Goal: Task Accomplishment & Management: Manage account settings

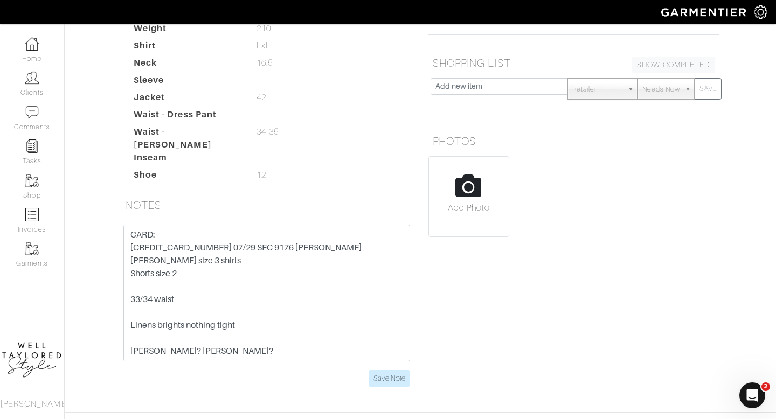
scroll to position [186, 0]
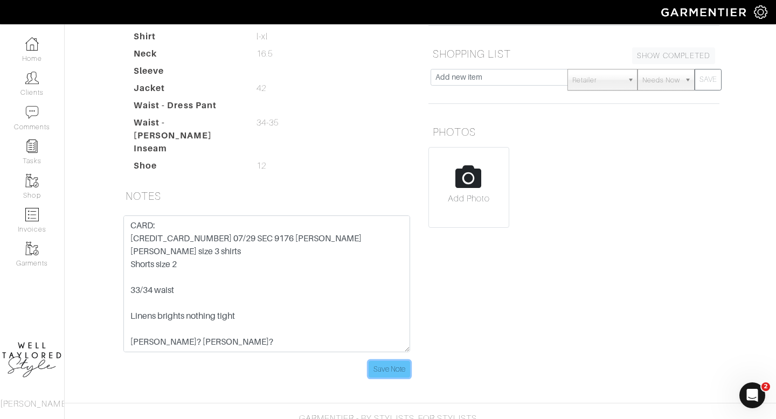
click at [403, 361] on input "Save Note" at bounding box center [388, 369] width 41 height 17
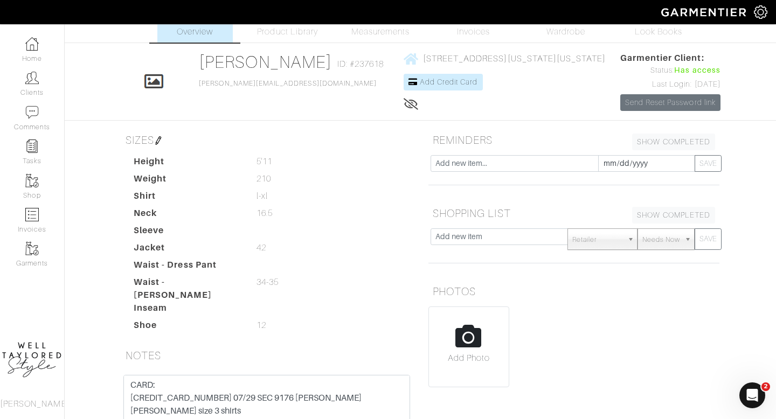
scroll to position [0, 0]
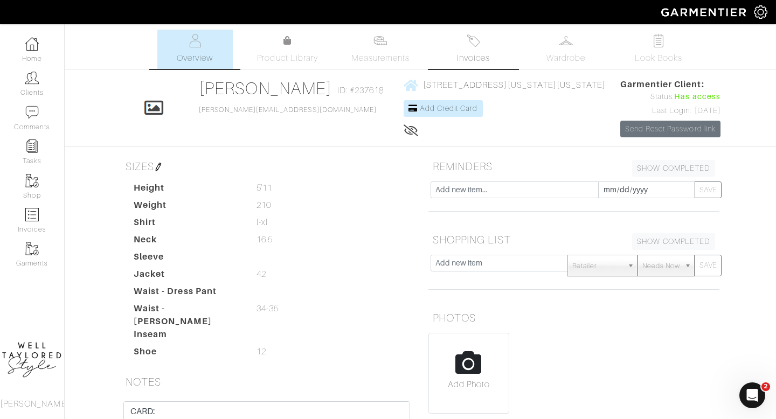
click at [477, 46] on img at bounding box center [472, 40] width 13 height 13
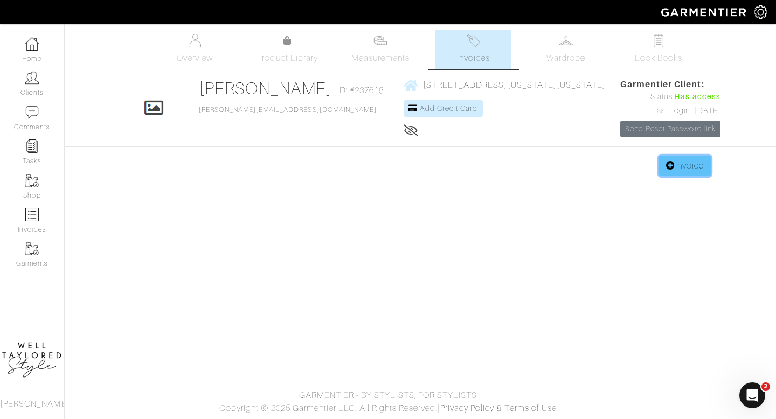
click at [685, 175] on link "Invoice" at bounding box center [685, 166] width 52 height 20
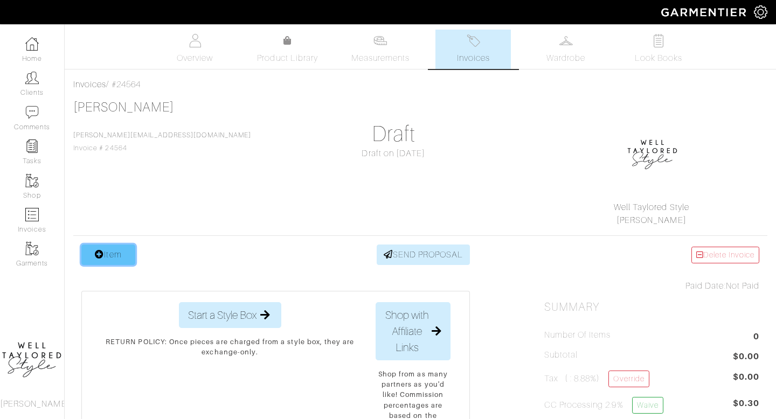
click at [107, 247] on link "Item" at bounding box center [108, 255] width 54 height 20
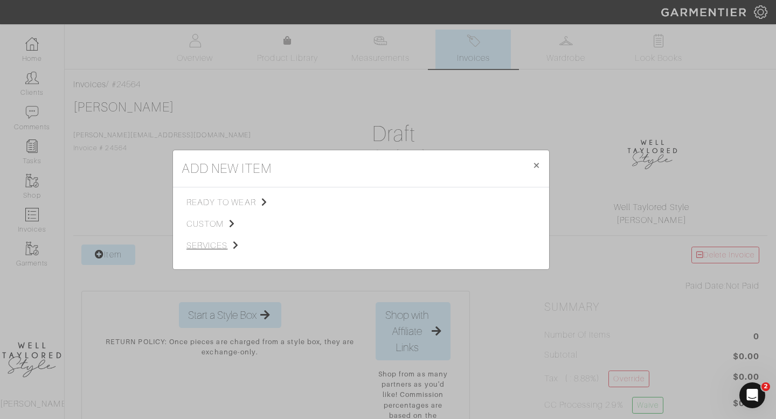
click at [219, 242] on span "services" at bounding box center [240, 245] width 108 height 13
click at [329, 203] on span "Styling Service" at bounding box center [337, 201] width 53 height 9
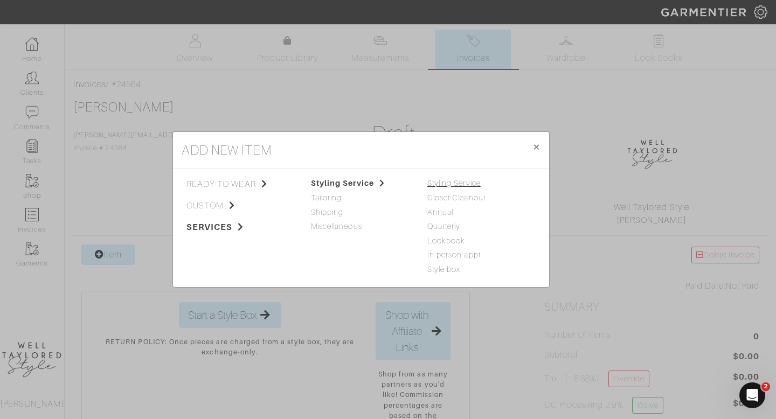
click at [449, 184] on link "Styling Service" at bounding box center [453, 183] width 53 height 9
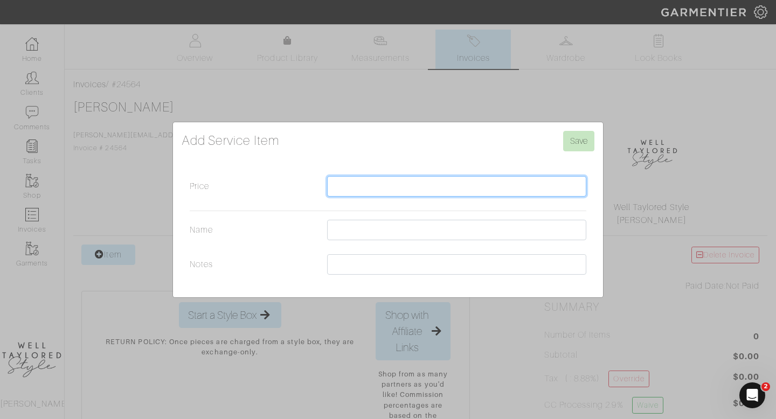
click at [347, 177] on input "Price" at bounding box center [456, 186] width 259 height 20
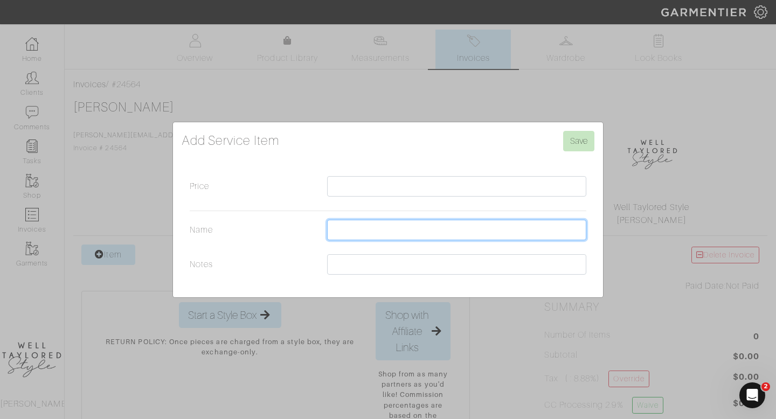
click at [339, 230] on input "Name" at bounding box center [456, 230] width 259 height 20
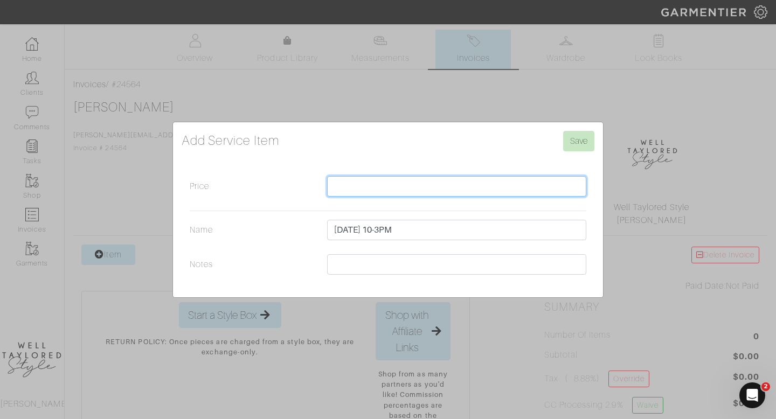
click at [363, 187] on input "Price" at bounding box center [456, 186] width 259 height 20
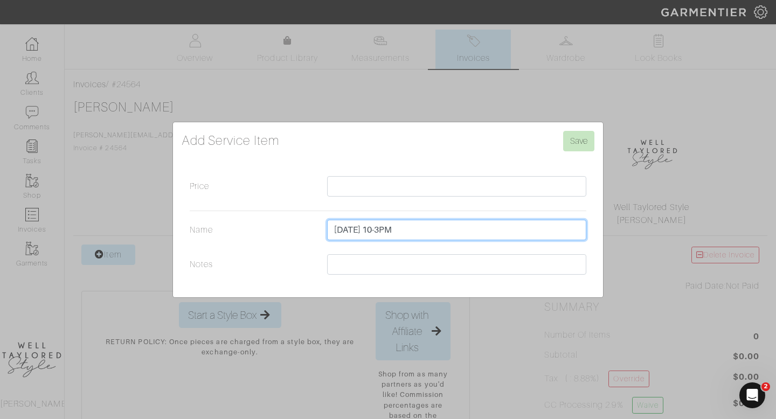
click at [352, 229] on input "MON 9/8 10-3PM" at bounding box center [456, 230] width 259 height 20
click at [470, 229] on input "MON 9/8 10-3PM" at bounding box center [456, 230] width 259 height 20
click at [380, 229] on input "MON 9/8 10-3PM (400 AN HOUR)" at bounding box center [456, 230] width 259 height 20
type input "MON 9/8 12-4PM (400 AN HOUR)"
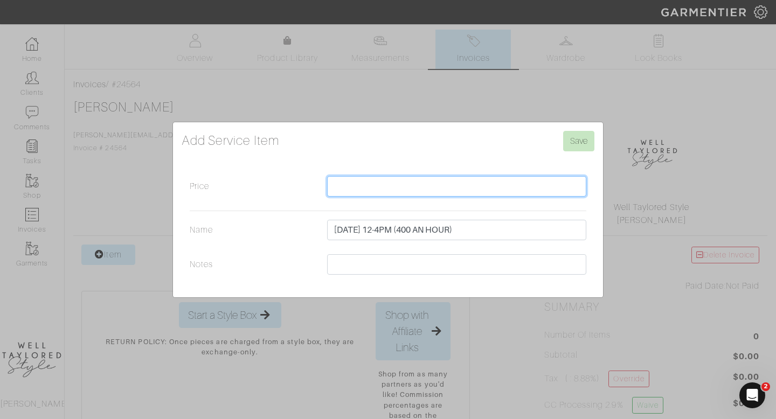
click at [353, 194] on input "Price" at bounding box center [456, 186] width 259 height 20
type input "1600"
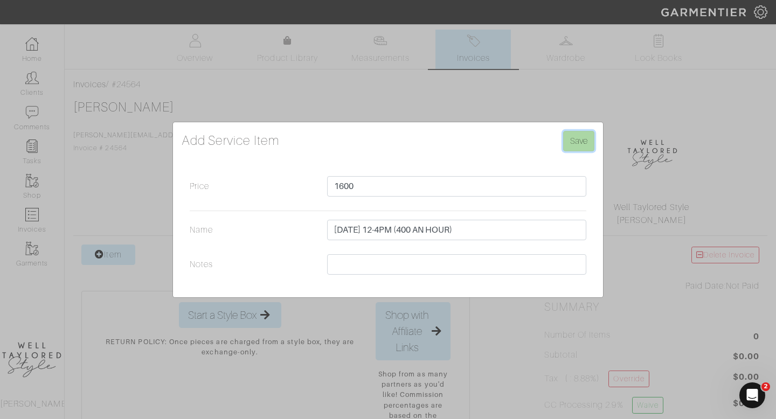
click at [582, 141] on input "Save" at bounding box center [578, 141] width 31 height 20
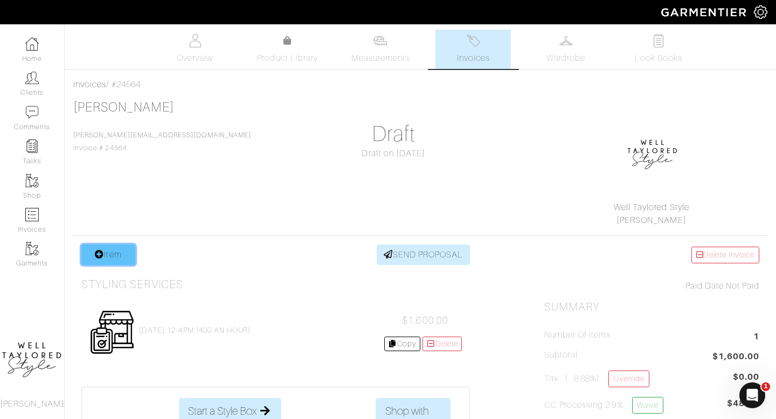
click at [116, 254] on link "Item" at bounding box center [108, 255] width 54 height 20
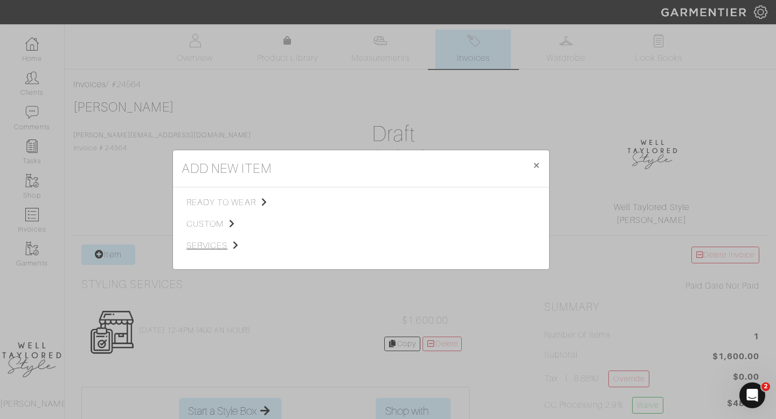
click at [207, 240] on span "services" at bounding box center [240, 245] width 108 height 13
click at [322, 199] on span "Styling Service" at bounding box center [337, 201] width 53 height 9
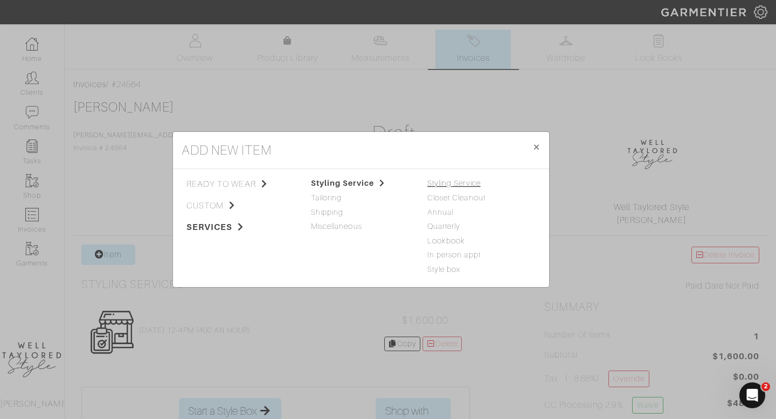
click at [471, 187] on link "Styling Service" at bounding box center [453, 183] width 53 height 9
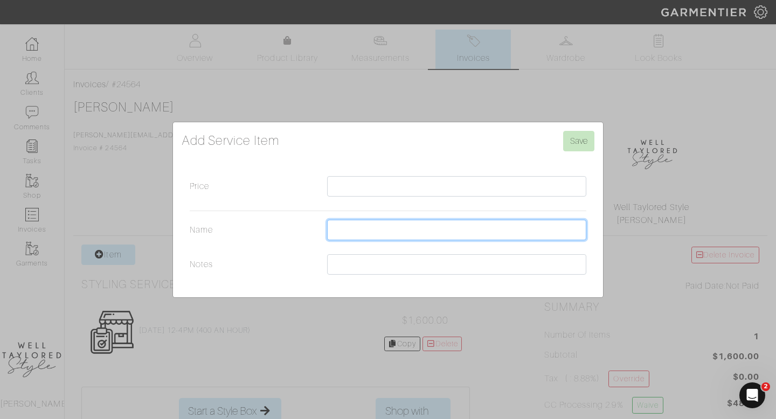
click at [339, 234] on input "Name" at bounding box center [456, 230] width 259 height 20
type input "U"
type input "TUES 11-3PM"
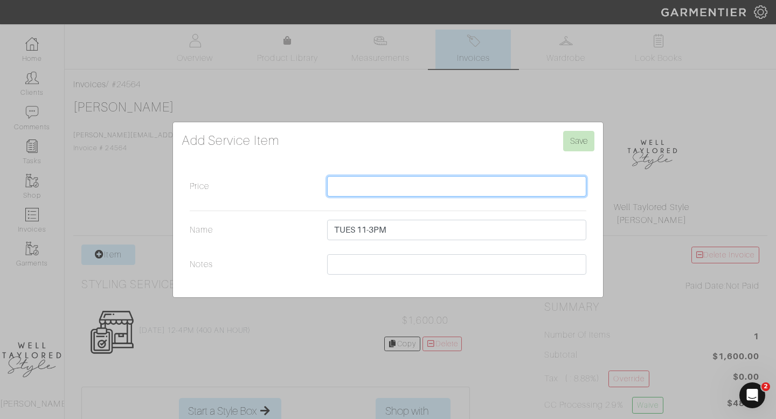
click at [342, 187] on input "Price" at bounding box center [456, 186] width 259 height 20
type input "1600"
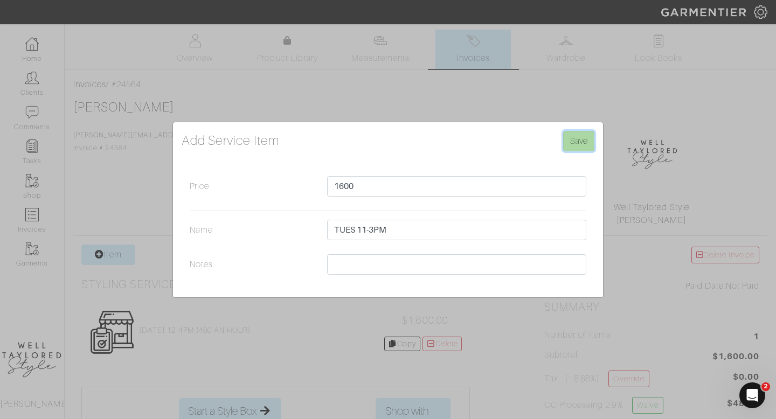
click at [576, 141] on input "Save" at bounding box center [578, 141] width 31 height 20
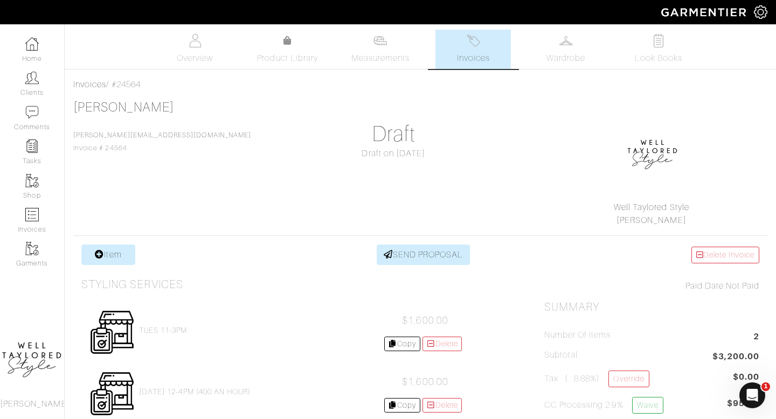
scroll to position [73, 0]
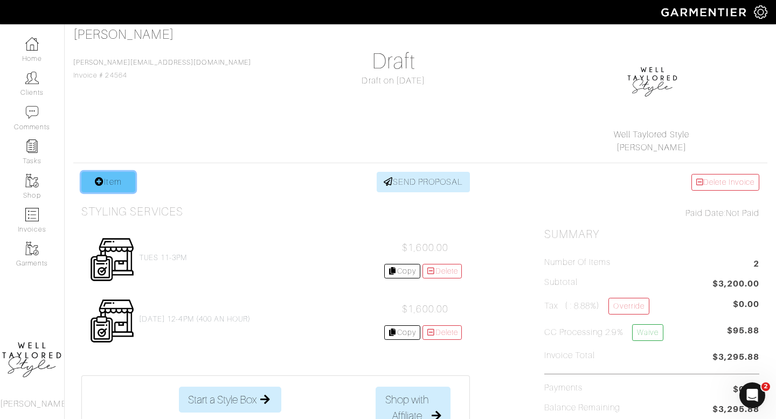
click at [117, 190] on link "Item" at bounding box center [108, 182] width 54 height 20
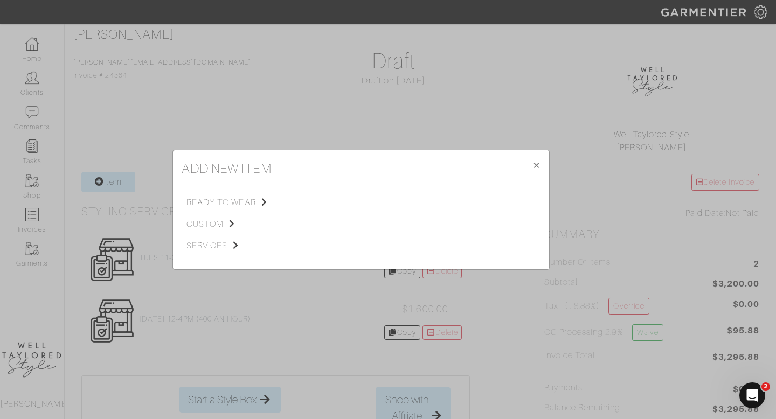
click at [201, 239] on span "services" at bounding box center [240, 245] width 108 height 13
click at [340, 203] on span "Styling Service" at bounding box center [337, 201] width 53 height 9
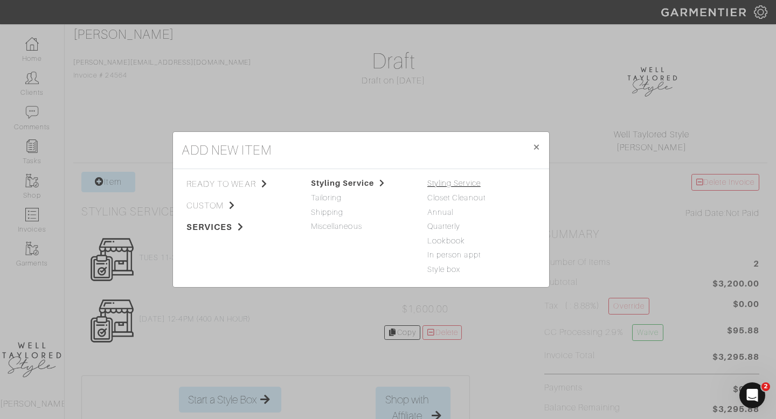
click at [469, 185] on link "Styling Service" at bounding box center [453, 183] width 53 height 9
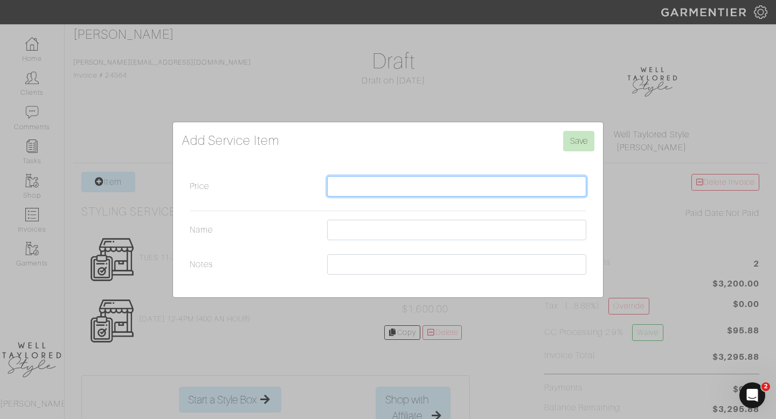
click at [388, 184] on input "Price" at bounding box center [456, 186] width 259 height 20
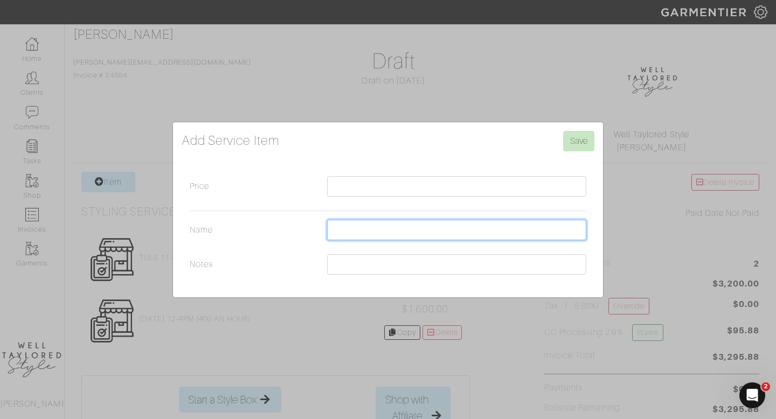
click at [349, 222] on input "Name" at bounding box center [456, 230] width 259 height 20
type input "SATURDAY 9/13 11-330PM"
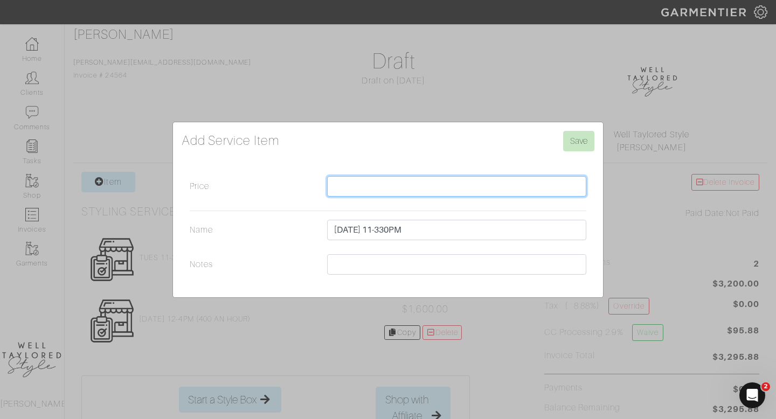
click at [352, 186] on input "Price" at bounding box center [456, 186] width 259 height 20
type input "1800"
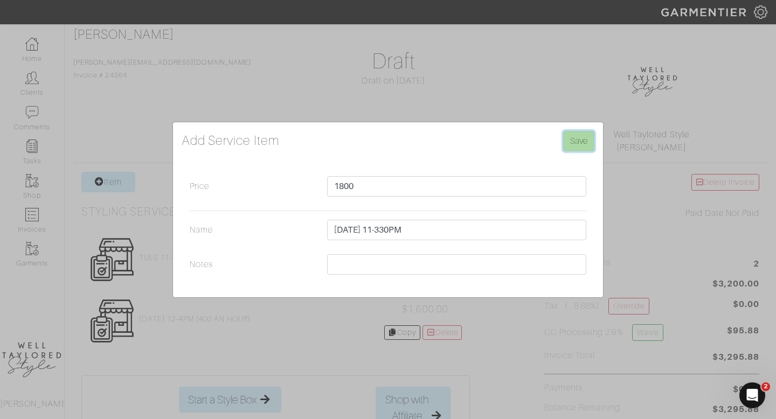
click at [583, 150] on input "Save" at bounding box center [578, 141] width 31 height 20
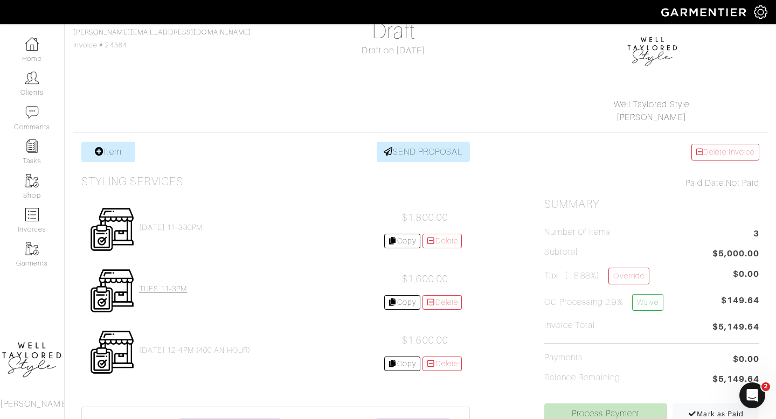
click at [171, 291] on h4 "TUES 11-3PM" at bounding box center [163, 288] width 48 height 9
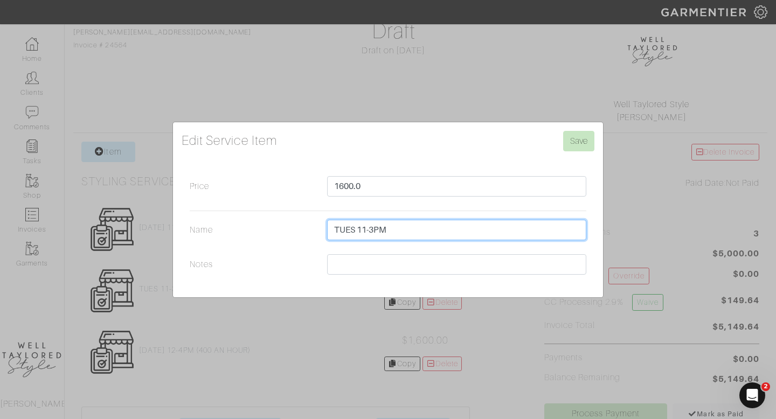
click at [375, 230] on input "TUES 11-3PM" at bounding box center [456, 230] width 259 height 20
click at [366, 228] on input "TUES 11-3PM" at bounding box center [456, 230] width 259 height 20
click at [398, 231] on input "TUES 830-3PM" at bounding box center [456, 230] width 259 height 20
click at [358, 231] on input "TUES 830-230PM" at bounding box center [456, 230] width 259 height 20
type input "[DATE] 830-230PM"
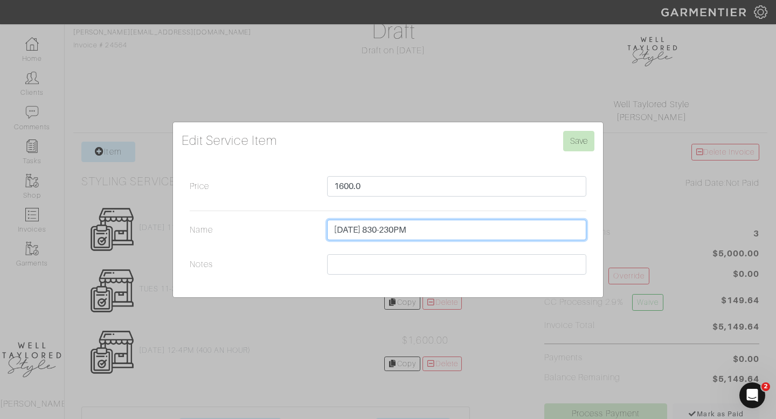
click at [389, 231] on input "[DATE] 830-230PM" at bounding box center [456, 230] width 259 height 20
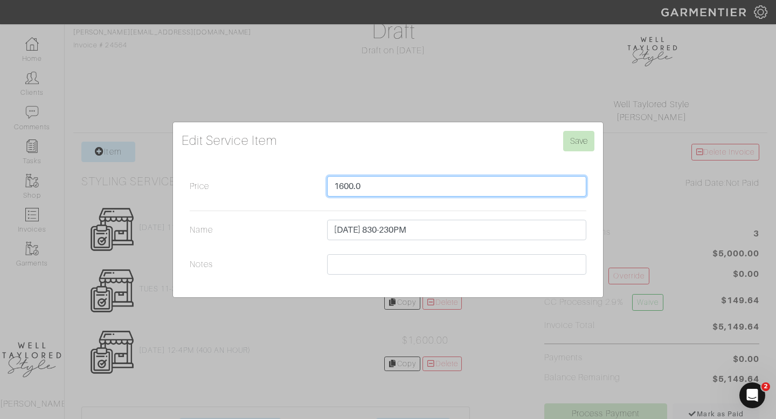
drag, startPoint x: 389, startPoint y: 191, endPoint x: 312, endPoint y: 190, distance: 77.0
click at [314, 189] on div "Price 1600.0" at bounding box center [388, 189] width 413 height 26
type input "2400"
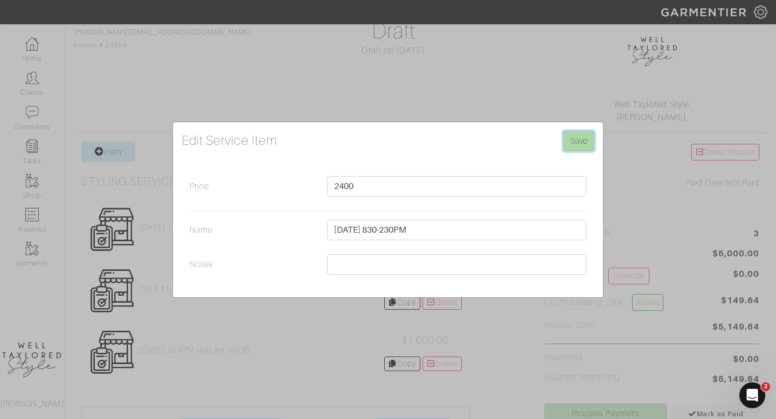
click at [576, 134] on input "Save" at bounding box center [578, 141] width 31 height 20
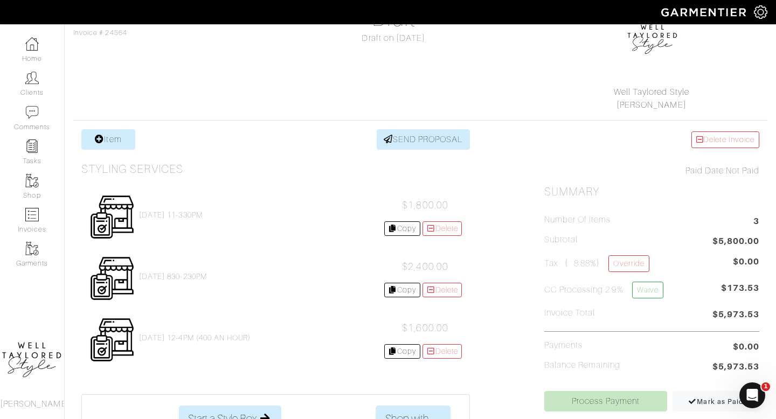
scroll to position [117, 0]
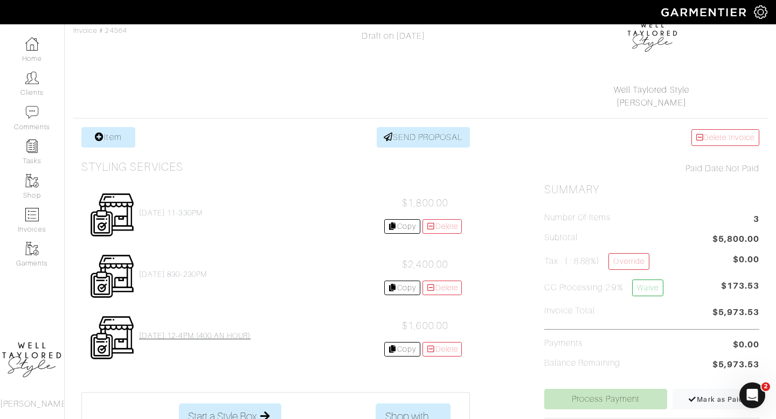
click at [184, 335] on h4 "MON 9/8 12-4PM (400 AN HOUR)" at bounding box center [195, 335] width 112 height 9
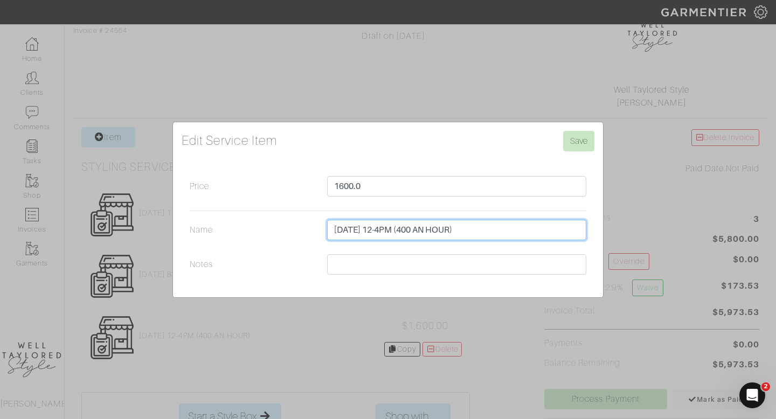
click at [399, 229] on input "MON 9/8 12-4PM (400 AN HOUR)" at bounding box center [456, 230] width 259 height 20
type input "[DATE] 12-4PM 4 HRS (400 AN HOUR)"
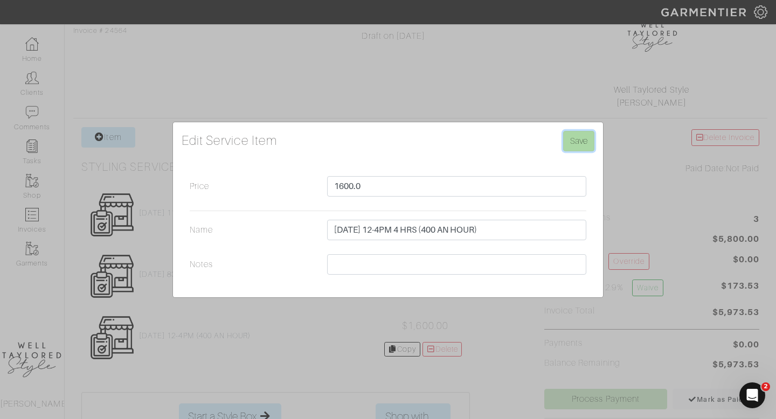
click at [574, 141] on input "Save" at bounding box center [578, 141] width 31 height 20
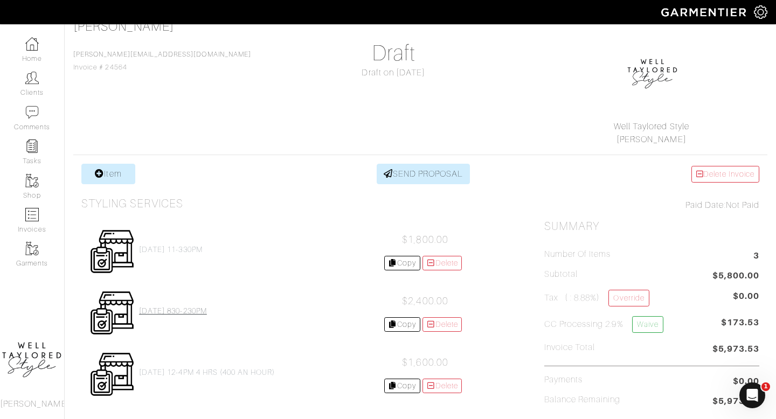
click at [173, 309] on h4 "[DATE] 830-230PM" at bounding box center [173, 311] width 68 height 9
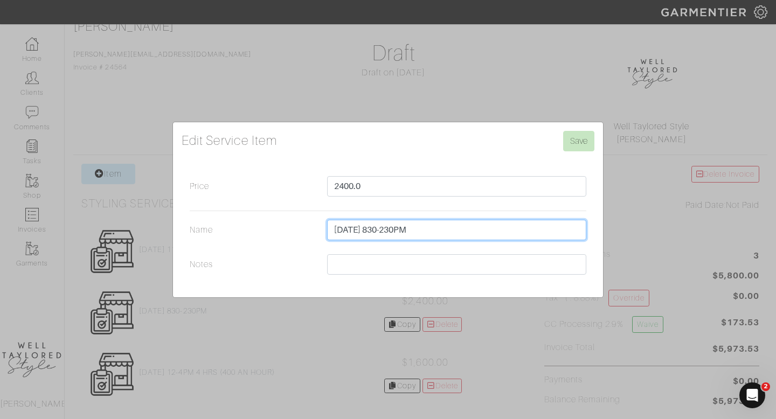
click at [372, 231] on input "[DATE] 830-230PM" at bounding box center [456, 230] width 259 height 20
click at [452, 231] on input "[DATE] 830-230PM" at bounding box center [456, 230] width 259 height 20
type input "[DATE] 830-230PM 6HRS (400 AN HOUR)"
click at [425, 198] on div "2400.0" at bounding box center [456, 189] width 275 height 26
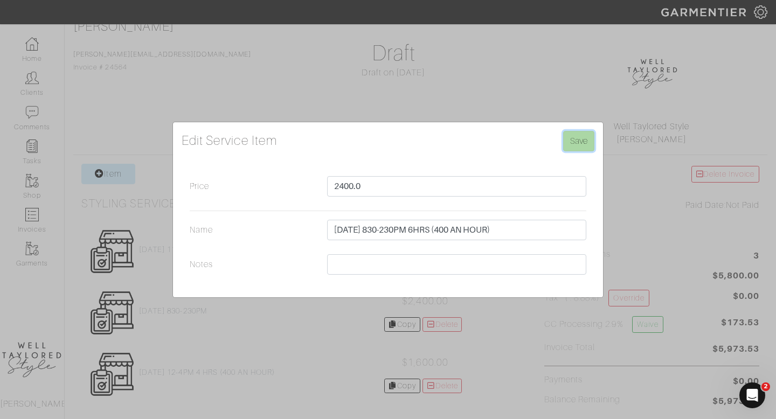
click at [575, 145] on input "Save" at bounding box center [578, 141] width 31 height 20
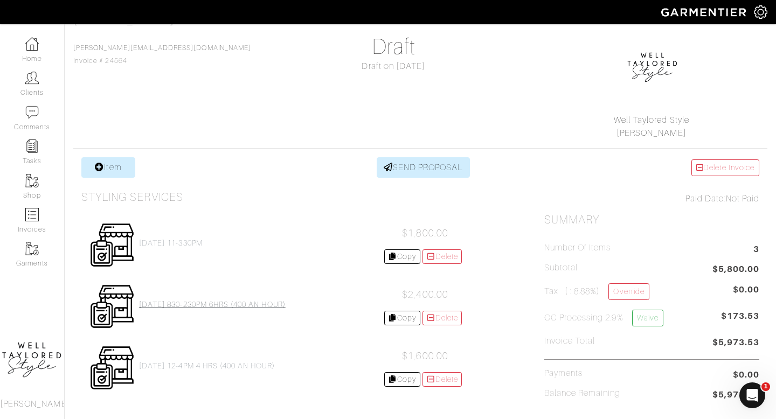
scroll to position [103, 0]
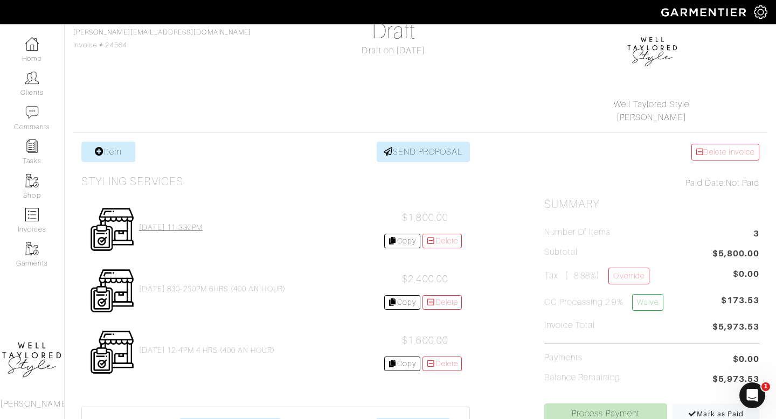
click at [184, 225] on h4 "[DATE] 11-330PM" at bounding box center [171, 227] width 64 height 9
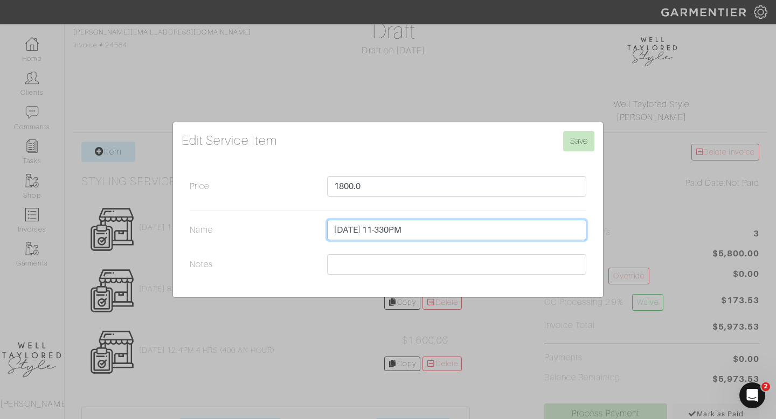
click at [497, 221] on input "[DATE] 11-330PM" at bounding box center [456, 230] width 259 height 20
click at [480, 227] on input "[DATE] 11-330PM" at bounding box center [456, 230] width 259 height 20
click at [398, 230] on input "[DATE] 11-330PM" at bounding box center [456, 230] width 259 height 20
click at [450, 234] on input "[DATE] 11-330PM" at bounding box center [456, 230] width 259 height 20
type input "[DATE] 11-330PM 4.5 HRS"
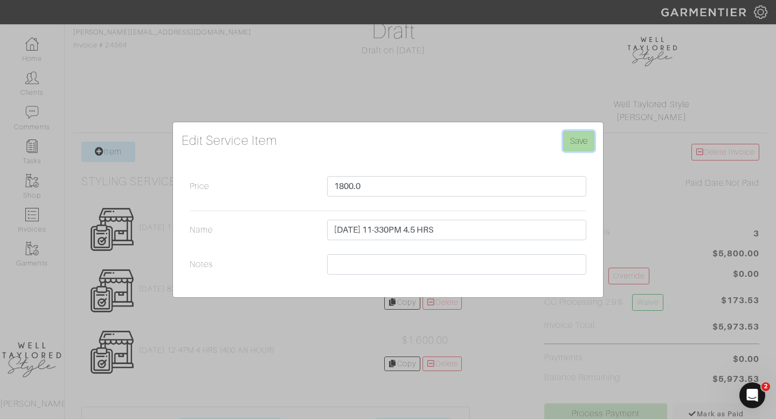
click at [574, 140] on input "Save" at bounding box center [578, 141] width 31 height 20
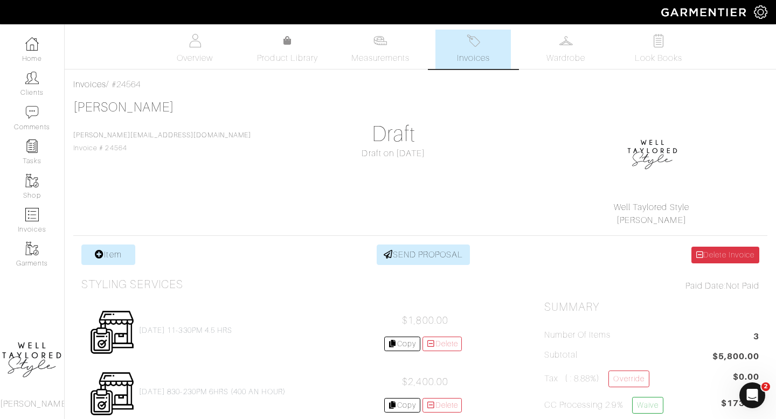
scroll to position [85, 0]
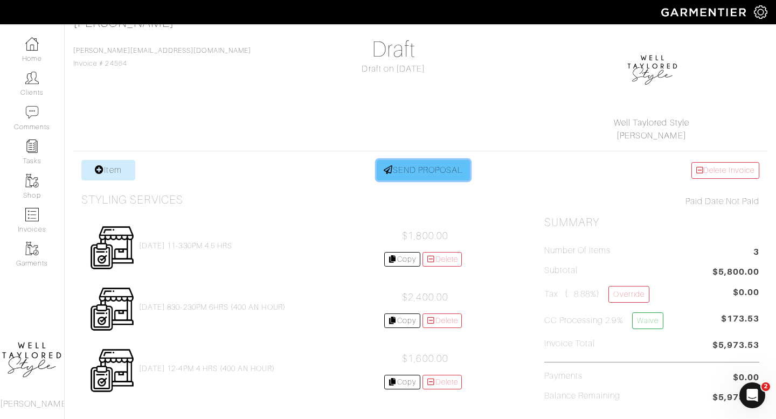
click at [426, 170] on link "SEND PROPOSAL" at bounding box center [424, 170] width 94 height 20
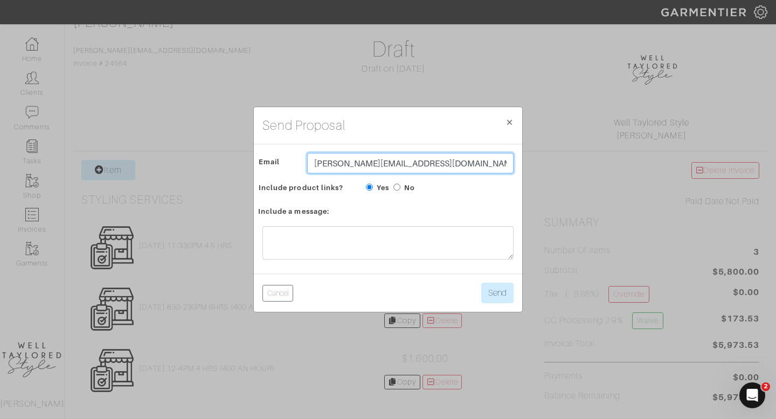
drag, startPoint x: 406, startPoint y: 166, endPoint x: 305, endPoint y: 161, distance: 101.4
click at [305, 161] on div "[PERSON_NAME][EMAIL_ADDRESS][DOMAIN_NAME]" at bounding box center [410, 166] width 222 height 26
type input "E"
type input "welltayloredstyle@gmail.com"
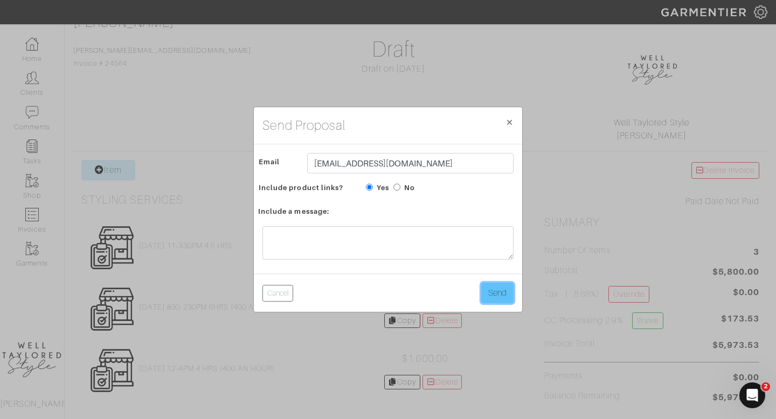
click at [498, 292] on button "Send" at bounding box center [497, 293] width 32 height 20
